Goal: Task Accomplishment & Management: Use online tool/utility

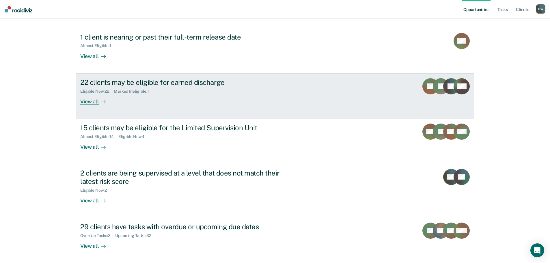
scroll to position [54, 0]
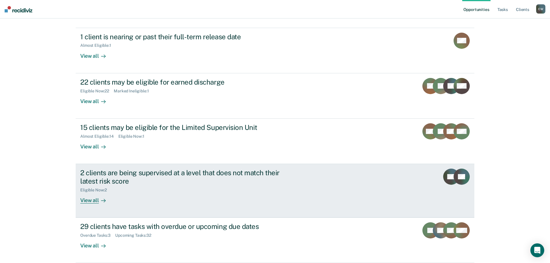
click at [91, 200] on div "View all" at bounding box center [96, 197] width 32 height 11
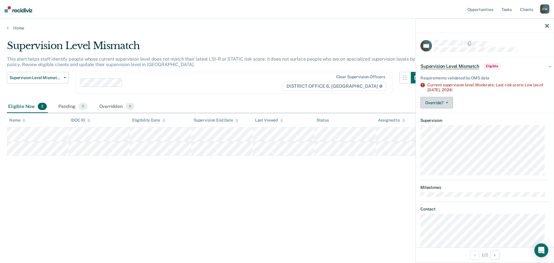
click at [442, 100] on button "Override?" at bounding box center [436, 103] width 33 height 12
click at [475, 93] on div "Requirements validated by OMS data Current supervision level: Moderate; Last ri…" at bounding box center [485, 90] width 138 height 44
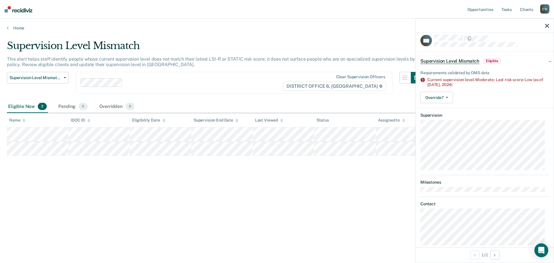
scroll to position [14, 0]
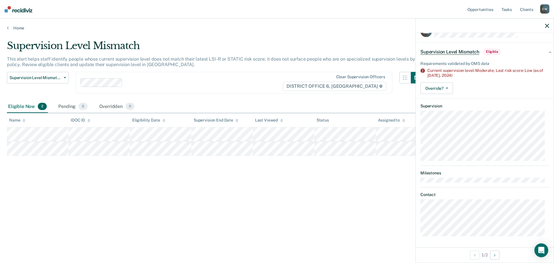
click at [285, 102] on div "Eligible Now 2 Pending 0 Overridden 0" at bounding box center [277, 106] width 540 height 13
